Goal: Task Accomplishment & Management: Manage account settings

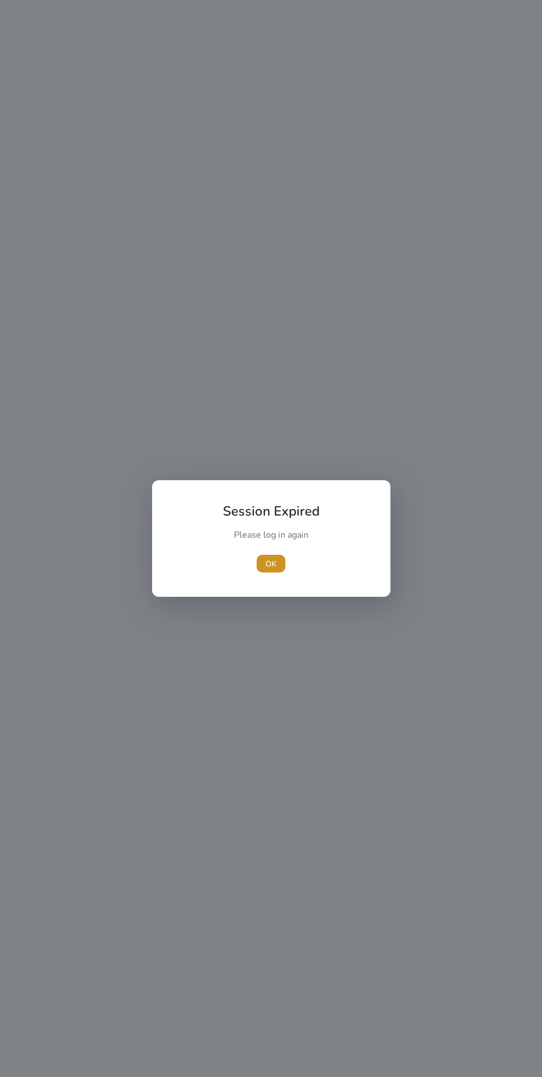
click at [271, 564] on span "OK" at bounding box center [270, 564] width 11 height 12
